Goal: Task Accomplishment & Management: Complete application form

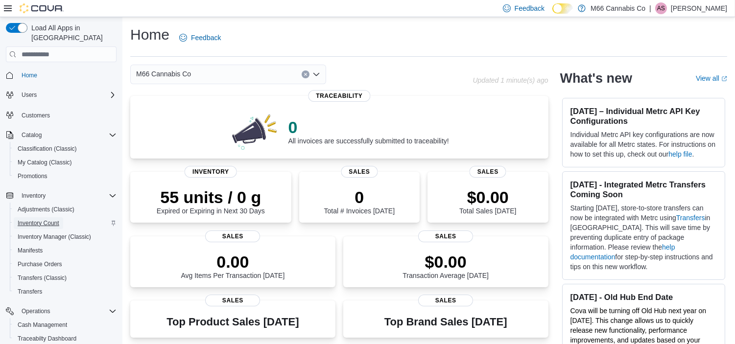
click at [43, 220] on span "Inventory Count" at bounding box center [39, 224] width 42 height 8
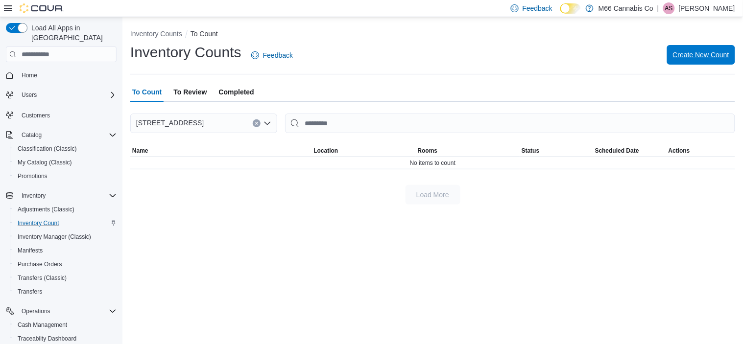
click at [697, 57] on span "Create New Count" at bounding box center [701, 55] width 56 height 10
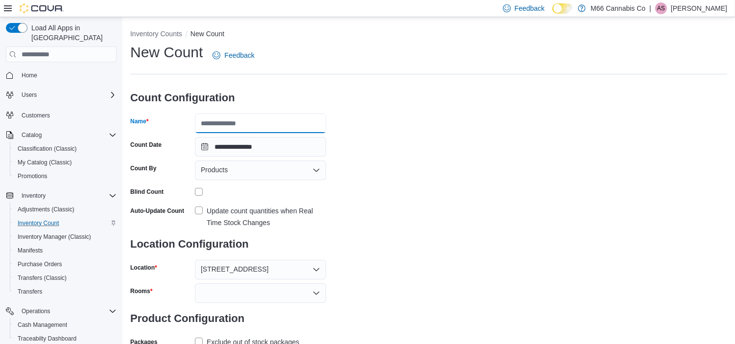
click at [263, 118] on input "Name" at bounding box center [260, 124] width 131 height 20
type input "**********"
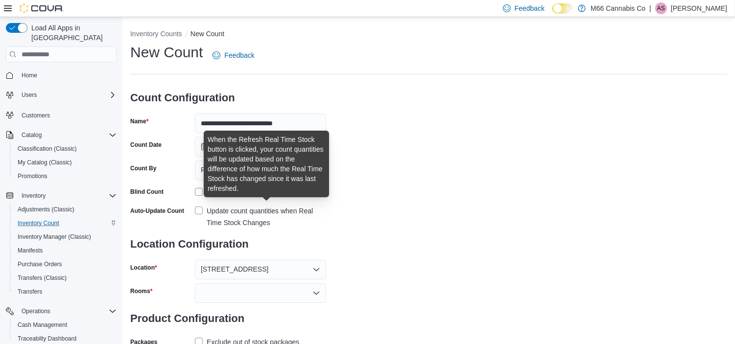
click at [216, 227] on div "Update count quantities when Real Time Stock Changes" at bounding box center [267, 217] width 120 height 24
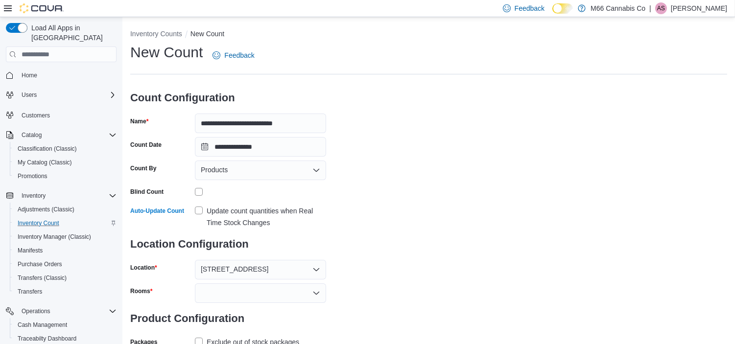
click at [220, 293] on div at bounding box center [260, 294] width 131 height 20
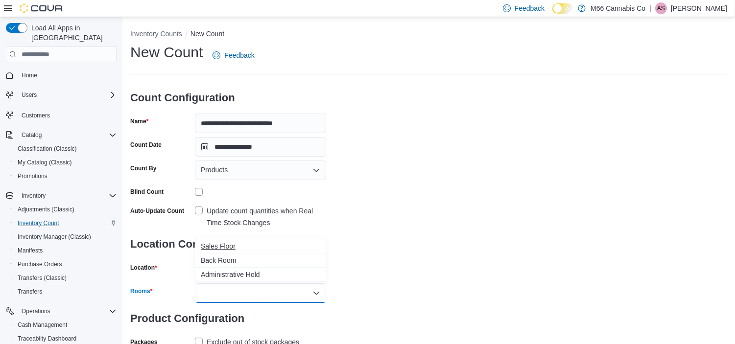
click at [224, 245] on span "Sales Floor" at bounding box center [261, 247] width 120 height 10
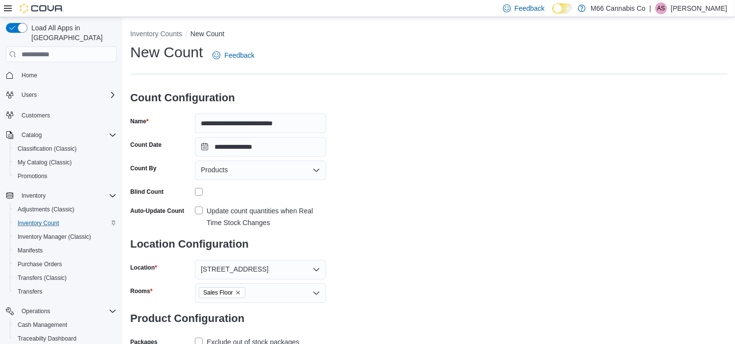
click at [512, 179] on div "**********" at bounding box center [428, 208] width 597 height 331
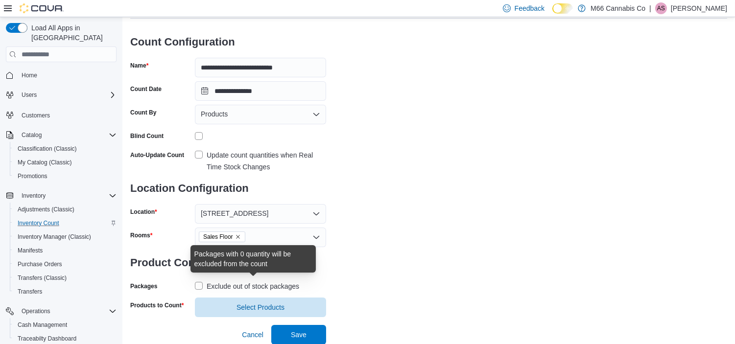
click at [231, 286] on div "Exclude out of stock packages" at bounding box center [253, 287] width 93 height 12
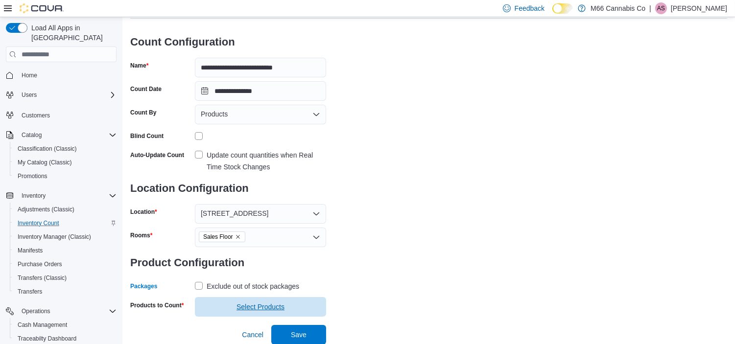
click at [230, 317] on span "Select Products" at bounding box center [261, 307] width 120 height 20
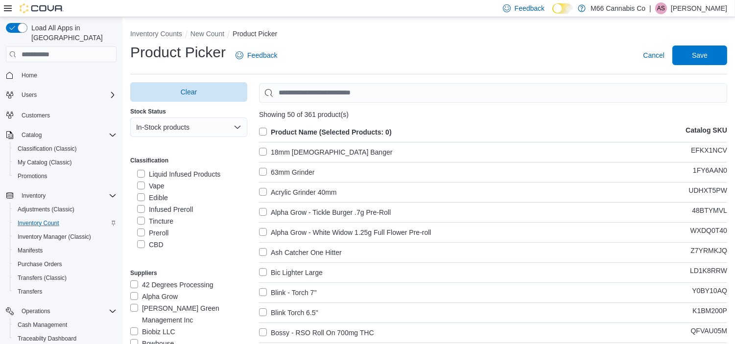
scroll to position [71, 0]
click at [177, 205] on label "Infused Preroll" at bounding box center [165, 207] width 56 height 12
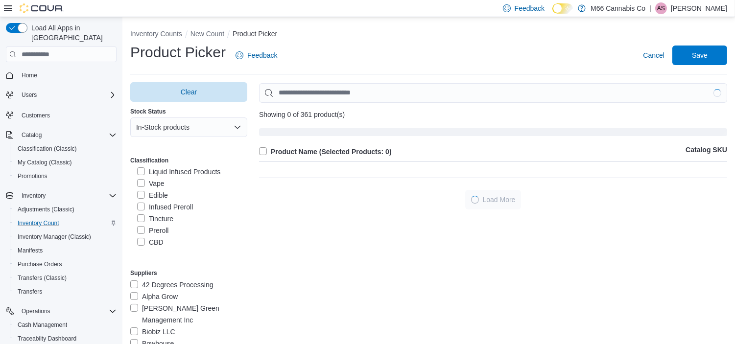
click at [154, 227] on label "Preroll" at bounding box center [152, 231] width 31 height 12
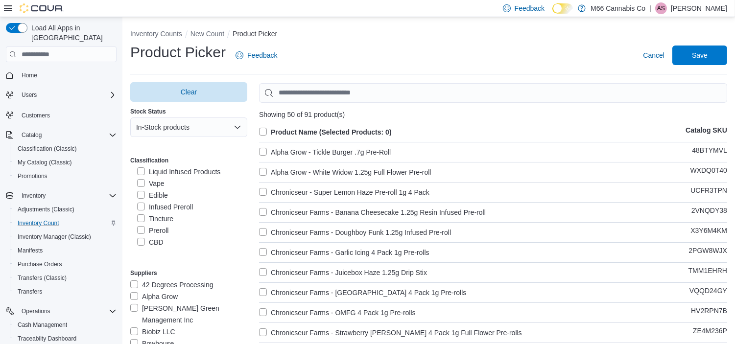
click at [267, 131] on label "Product Name (Selected Products: 0)" at bounding box center [325, 132] width 133 height 12
click at [707, 57] on span "Save" at bounding box center [700, 55] width 16 height 10
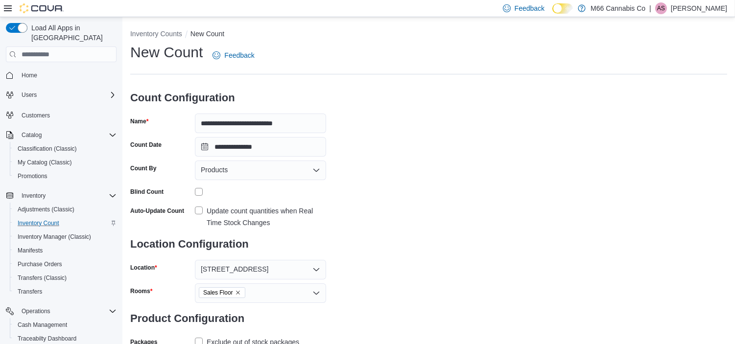
scroll to position [75, 0]
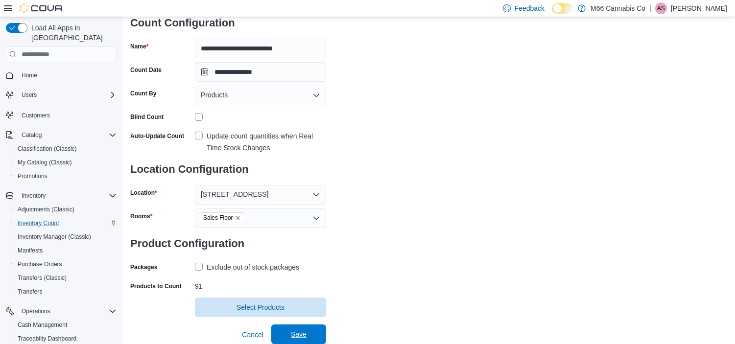
click at [292, 337] on span "Save" at bounding box center [299, 335] width 16 height 10
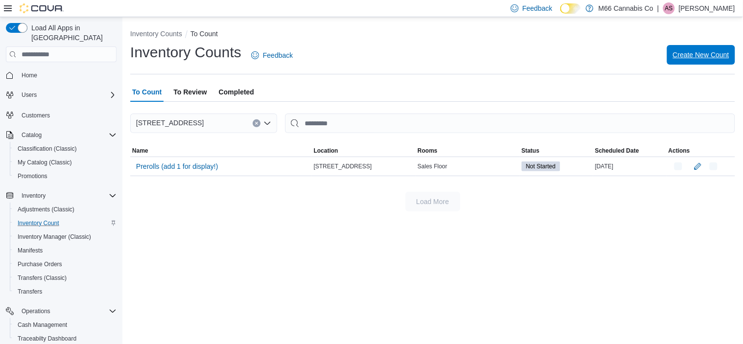
click at [728, 50] on span "Create New Count" at bounding box center [701, 55] width 56 height 10
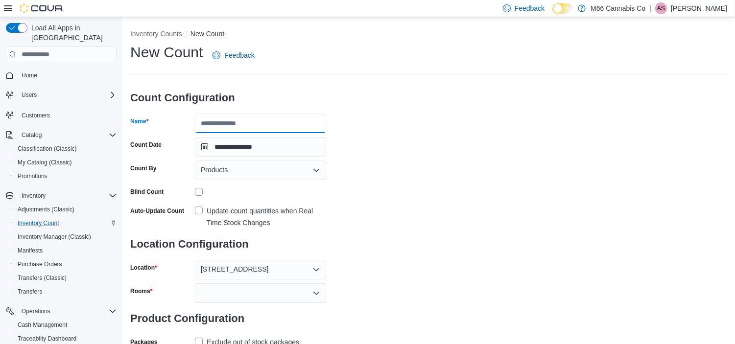
click at [265, 124] on input "Name" at bounding box center [260, 124] width 131 height 20
type input "*******"
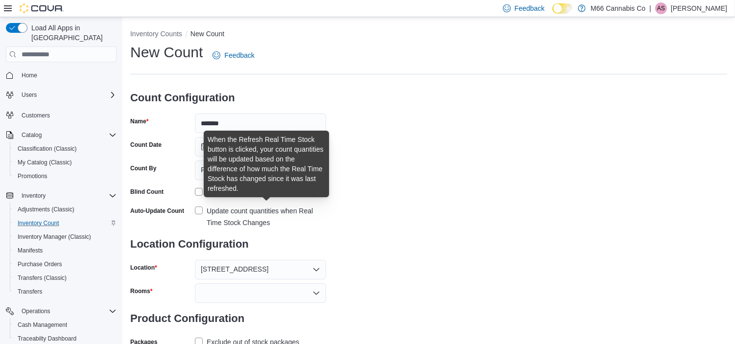
click at [243, 218] on div "Update count quantities when Real Time Stock Changes" at bounding box center [267, 217] width 120 height 24
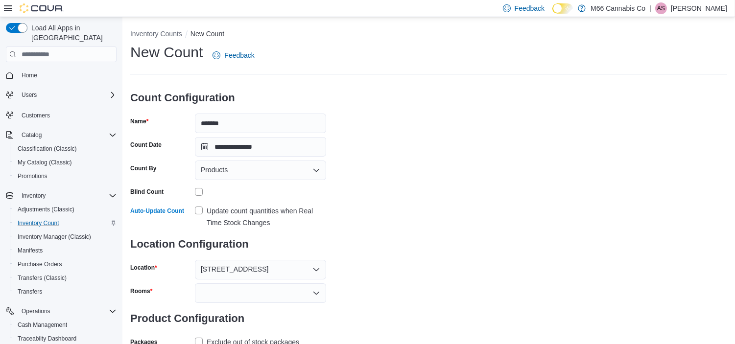
click at [225, 282] on form "**********" at bounding box center [228, 216] width 196 height 268
click at [224, 291] on div at bounding box center [260, 294] width 131 height 20
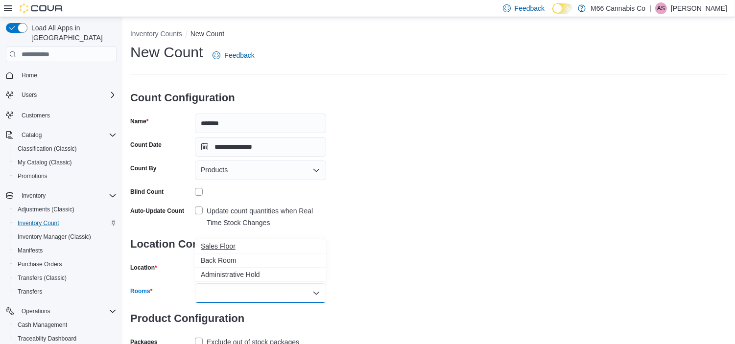
click at [221, 243] on span "Sales Floor" at bounding box center [261, 247] width 120 height 10
click at [246, 343] on div "Exclude out of stock packages" at bounding box center [253, 343] width 93 height 12
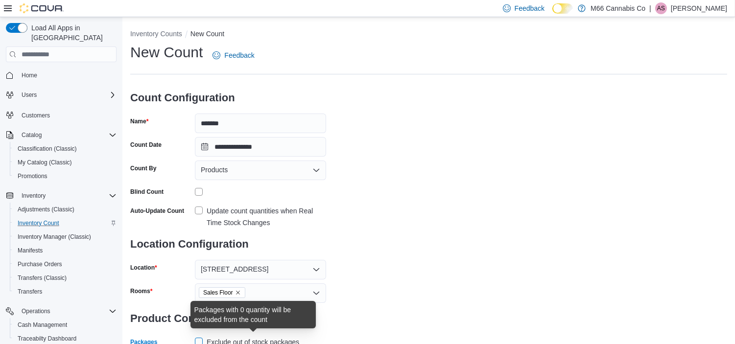
scroll to position [1, 0]
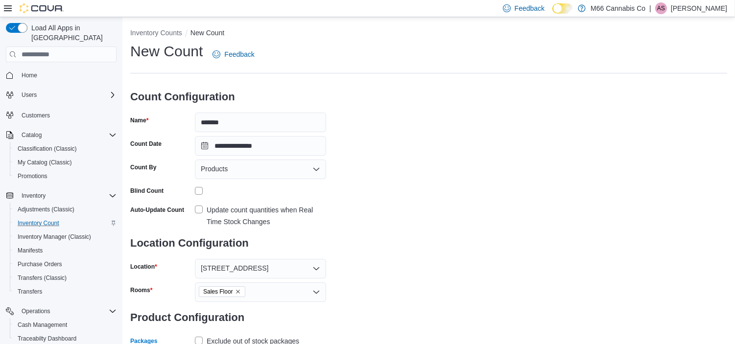
click at [637, 187] on div "**********" at bounding box center [428, 207] width 597 height 331
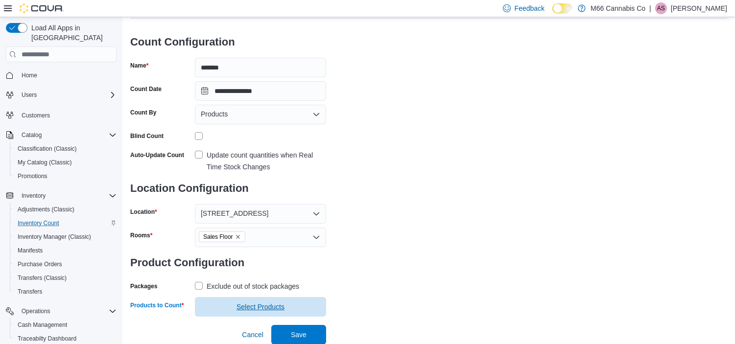
click at [220, 316] on span "Select Products" at bounding box center [261, 307] width 120 height 20
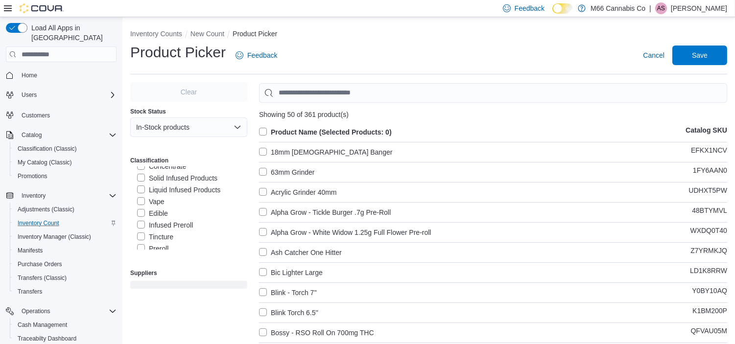
scroll to position [56, 0]
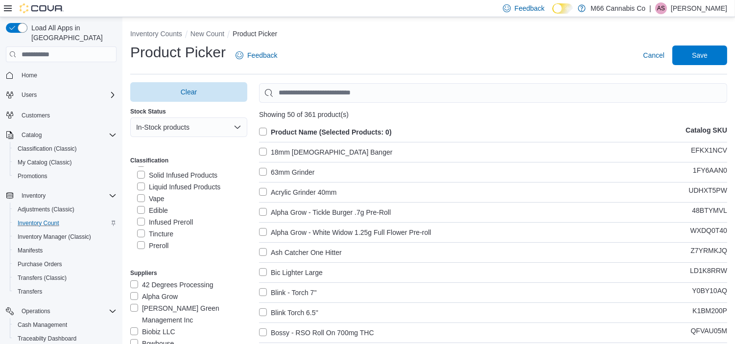
click at [160, 210] on label "Edible" at bounding box center [152, 211] width 31 height 12
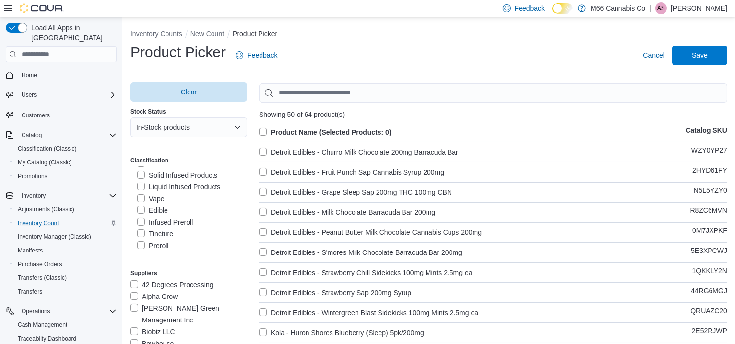
click at [265, 133] on label "Product Name (Selected Products: 0)" at bounding box center [325, 132] width 133 height 12
click at [708, 56] on span "Save" at bounding box center [700, 55] width 16 height 10
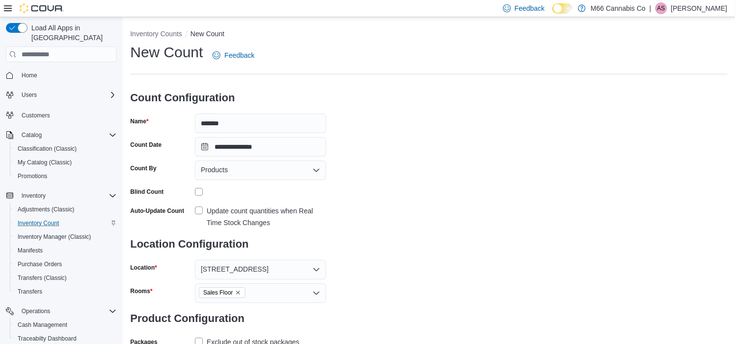
scroll to position [75, 0]
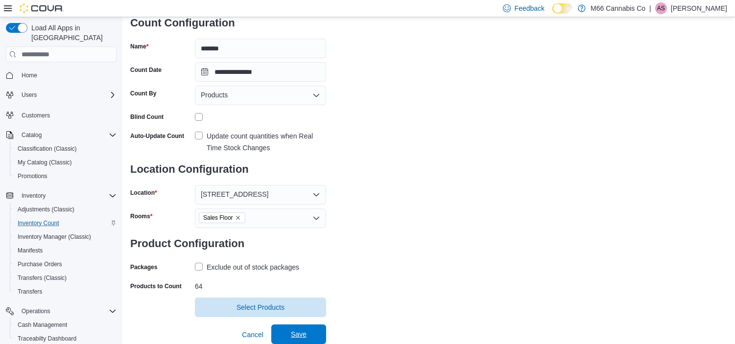
click at [287, 332] on span "Save" at bounding box center [298, 335] width 43 height 20
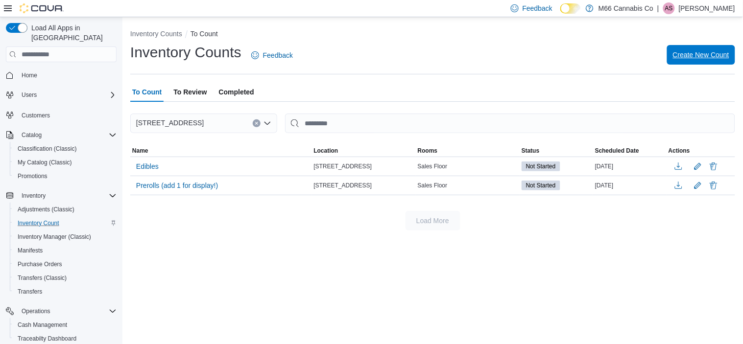
click at [681, 59] on span "Create New Count" at bounding box center [701, 55] width 56 height 10
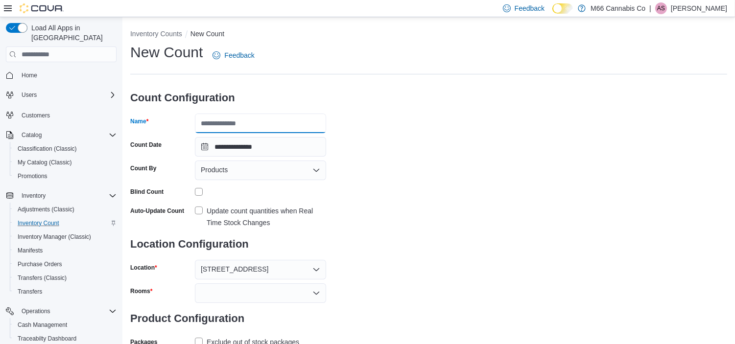
click at [277, 121] on input "Name" at bounding box center [260, 124] width 131 height 20
type input "**********"
click at [240, 221] on div "Update count quantities when Real Time Stock Changes" at bounding box center [267, 217] width 120 height 24
click at [239, 291] on div at bounding box center [260, 294] width 131 height 20
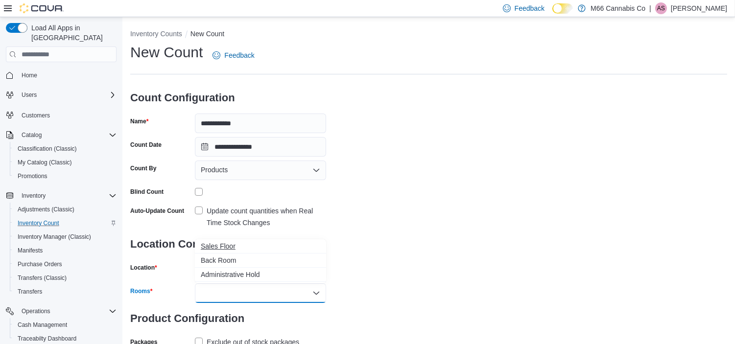
click at [236, 253] on button "Sales Floor" at bounding box center [260, 247] width 131 height 14
click at [589, 202] on div "**********" at bounding box center [428, 208] width 597 height 331
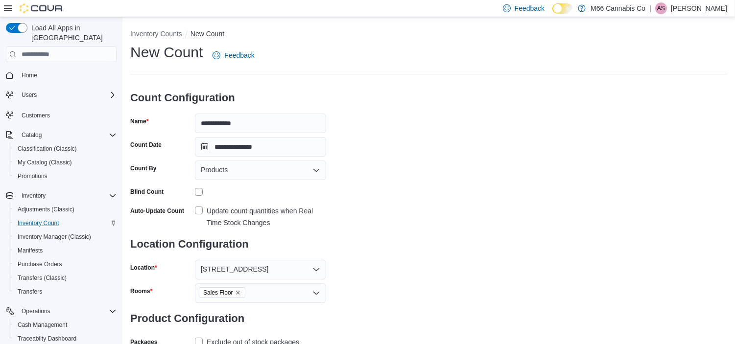
scroll to position [56, 0]
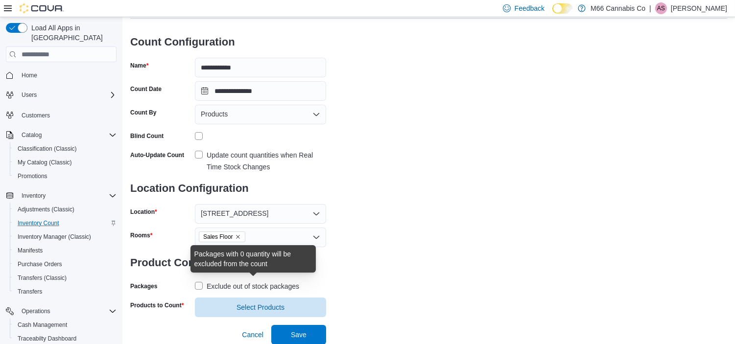
click at [273, 284] on div "Exclude out of stock packages" at bounding box center [253, 287] width 93 height 12
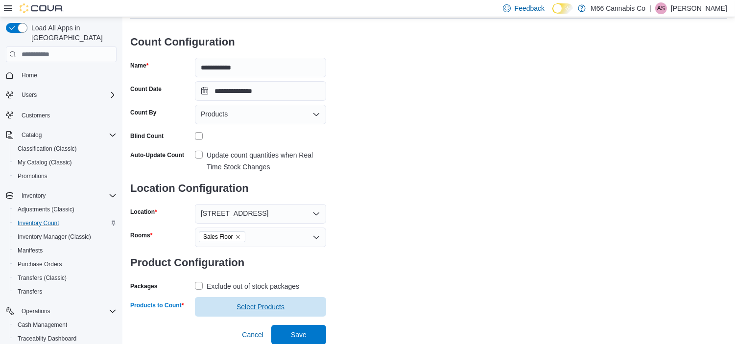
click at [267, 312] on span "Select Products" at bounding box center [261, 307] width 120 height 20
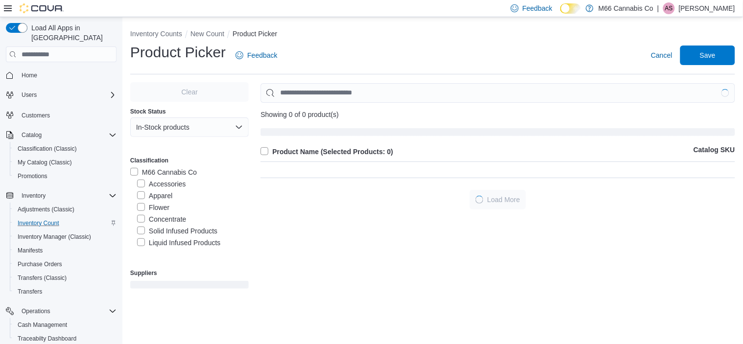
click at [166, 218] on label "Concentrate" at bounding box center [161, 220] width 49 height 12
click at [159, 240] on label "Liquid Infused Products" at bounding box center [178, 243] width 83 height 12
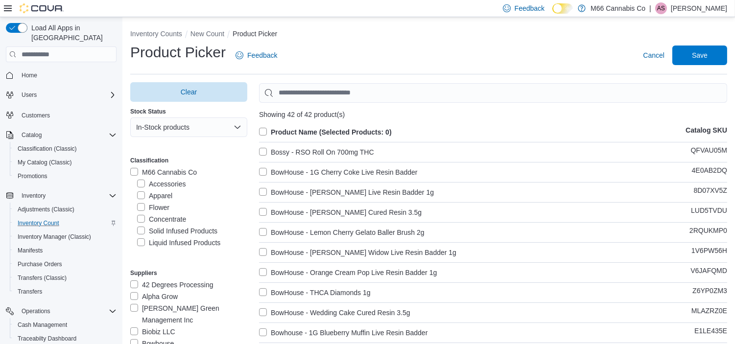
click at [263, 131] on label "Product Name (Selected Products: 0)" at bounding box center [325, 132] width 133 height 12
click at [708, 59] on span "Save" at bounding box center [700, 55] width 16 height 10
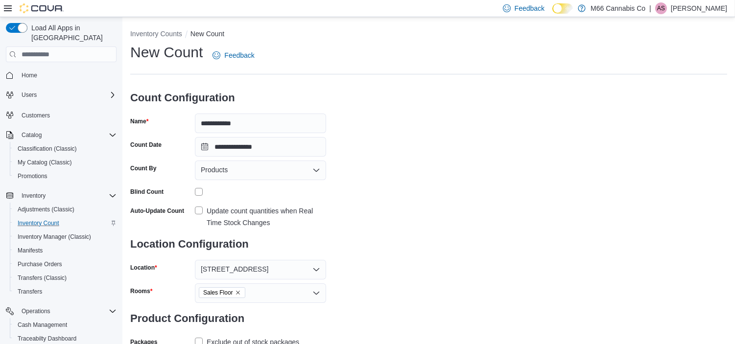
scroll to position [75, 0]
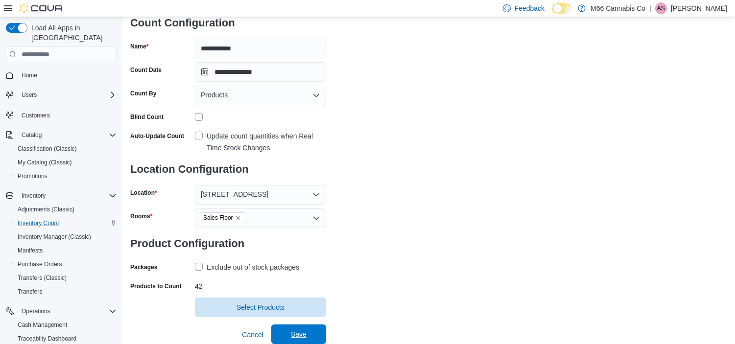
click at [299, 339] on span "Save" at bounding box center [299, 335] width 16 height 10
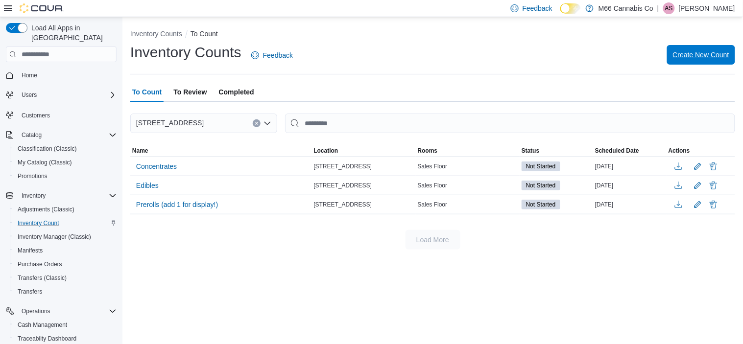
click at [699, 49] on span "Create New Count" at bounding box center [701, 55] width 56 height 20
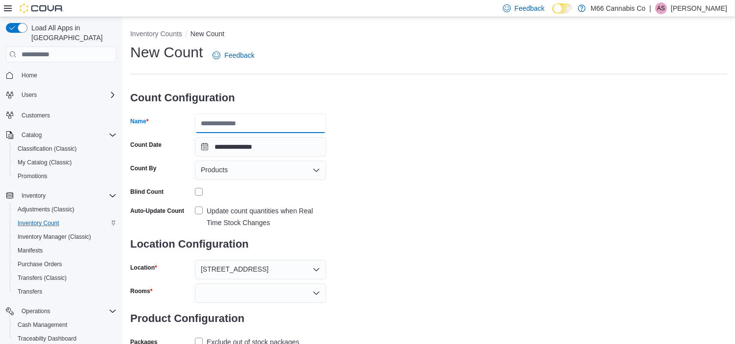
click at [233, 127] on input "Name" at bounding box center [260, 124] width 131 height 20
type input "*****"
click at [263, 216] on div "Update count quantities when Real Time Stock Changes" at bounding box center [267, 217] width 120 height 24
click at [255, 290] on div at bounding box center [260, 294] width 131 height 20
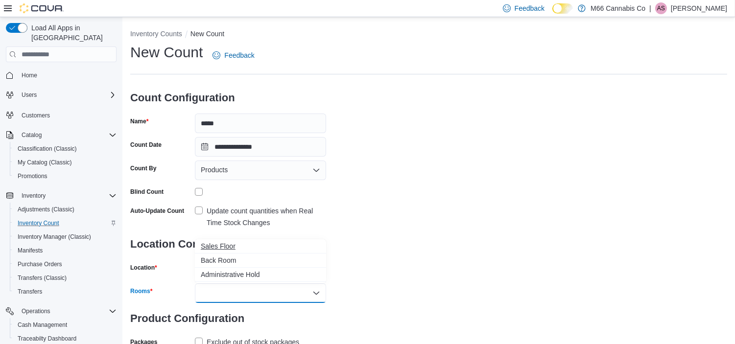
click at [223, 249] on span "Sales Floor" at bounding box center [261, 247] width 120 height 10
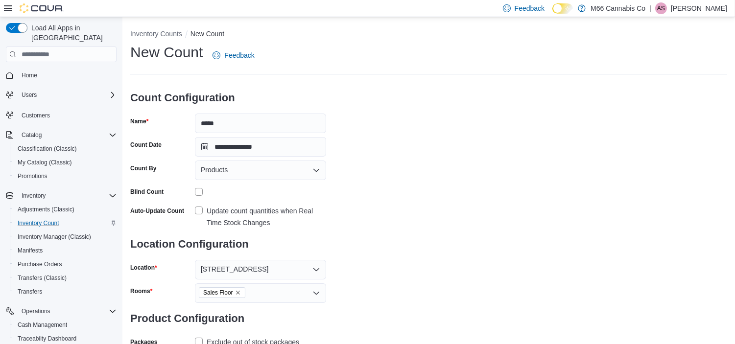
click at [550, 201] on div "**********" at bounding box center [428, 208] width 597 height 331
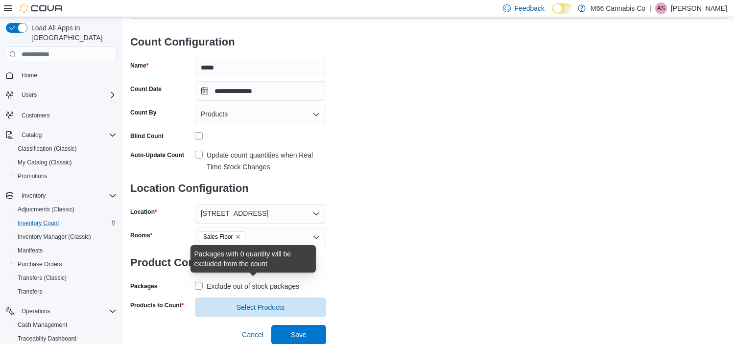
click at [221, 281] on div "Exclude out of stock packages" at bounding box center [253, 287] width 93 height 12
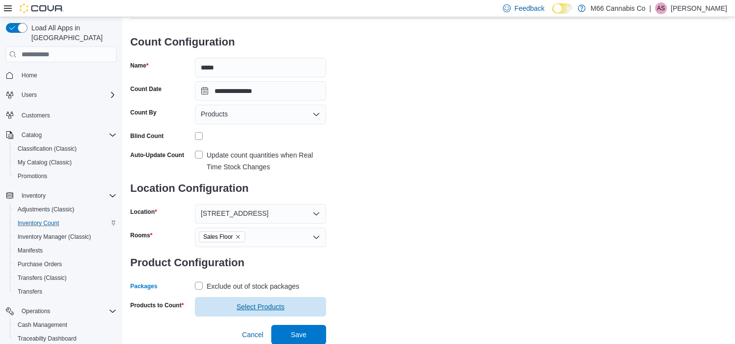
click at [241, 302] on span "Select Products" at bounding box center [261, 307] width 120 height 20
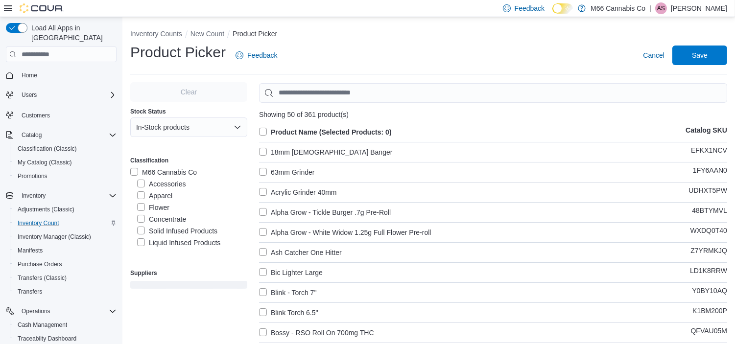
scroll to position [81, 0]
click at [155, 172] on label "Vape" at bounding box center [150, 174] width 27 height 12
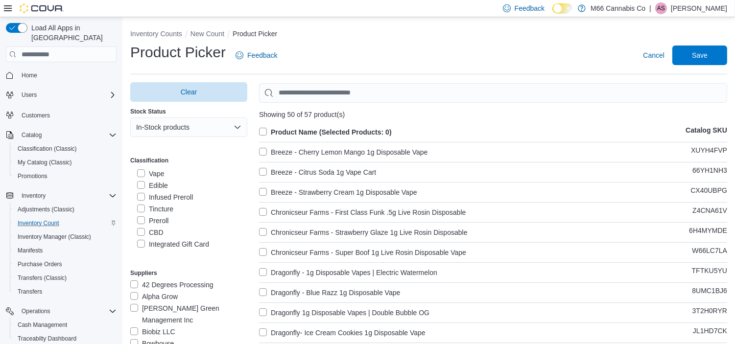
click at [266, 130] on label "Product Name (Selected Products: 0)" at bounding box center [325, 132] width 133 height 12
click at [708, 57] on span "Save" at bounding box center [700, 55] width 16 height 10
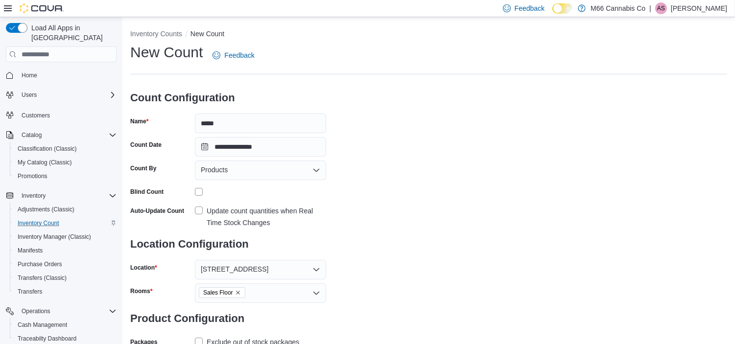
scroll to position [75, 0]
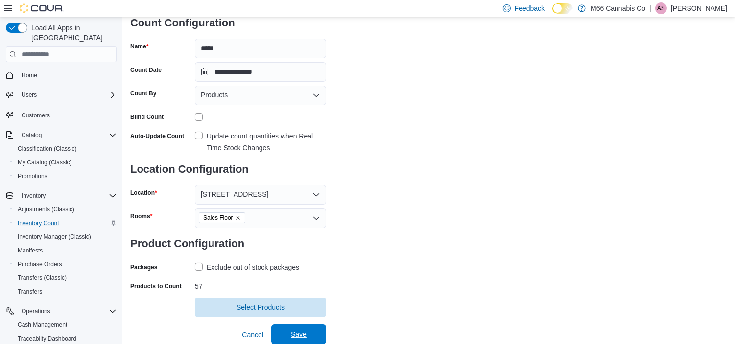
click at [300, 340] on span "Save" at bounding box center [298, 335] width 43 height 20
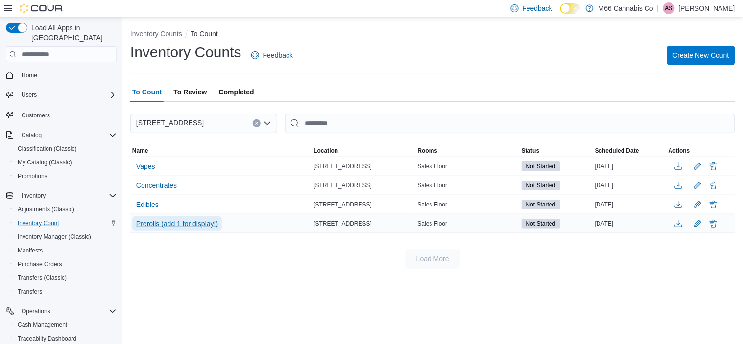
click at [164, 222] on span "Prerolls (add 1 for display!)" at bounding box center [177, 224] width 82 height 10
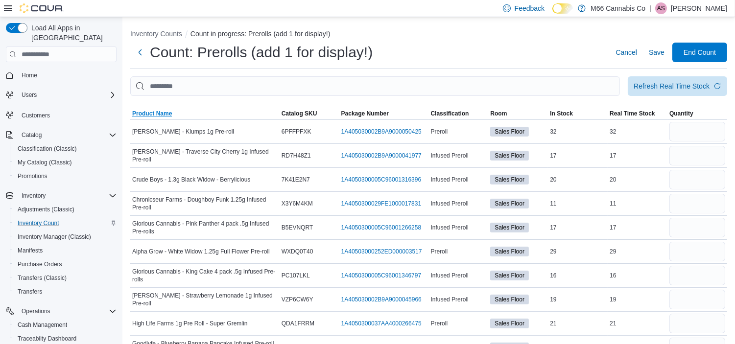
click at [159, 115] on span "Product Name" at bounding box center [152, 114] width 40 height 8
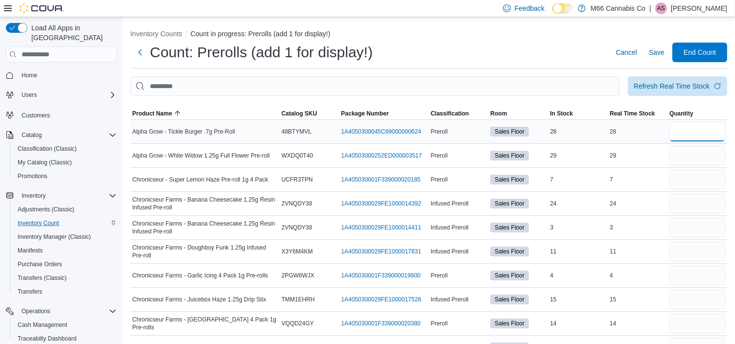
click at [712, 138] on input "number" at bounding box center [698, 132] width 56 height 20
